Goal: Find contact information: Find contact information

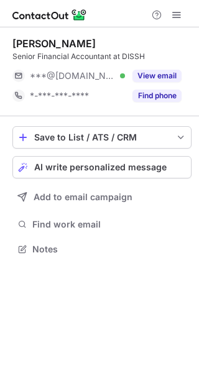
scroll to position [241, 199]
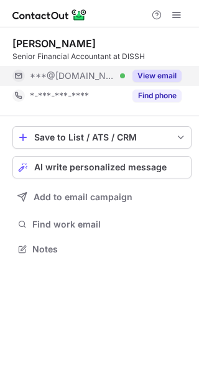
click at [154, 73] on button "View email" at bounding box center [156, 76] width 49 height 12
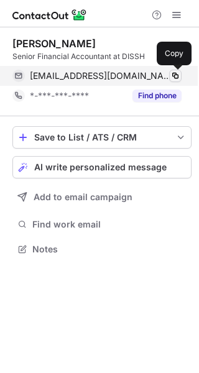
click at [173, 75] on span at bounding box center [175, 76] width 10 height 10
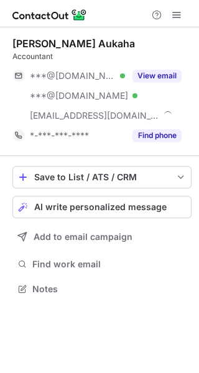
scroll to position [281, 199]
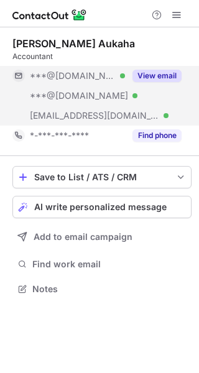
click at [154, 80] on button "View email" at bounding box center [156, 76] width 49 height 12
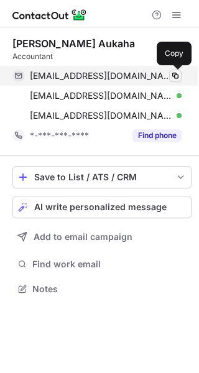
click at [179, 72] on span at bounding box center [175, 76] width 10 height 10
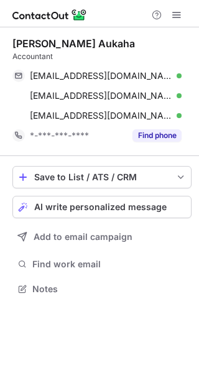
scroll to position [281, 199]
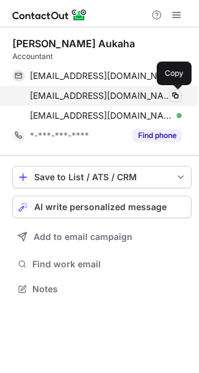
click at [175, 96] on span at bounding box center [175, 96] width 10 height 10
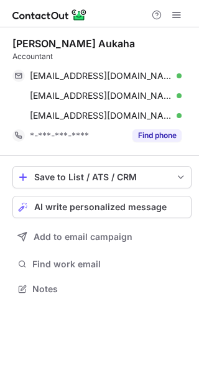
scroll to position [281, 199]
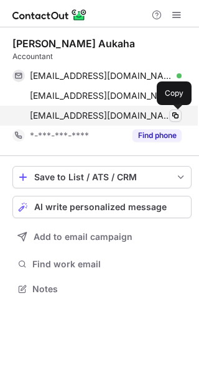
click at [174, 114] on span at bounding box center [175, 116] width 10 height 10
